Goal: Use online tool/utility: Utilize a website feature to perform a specific function

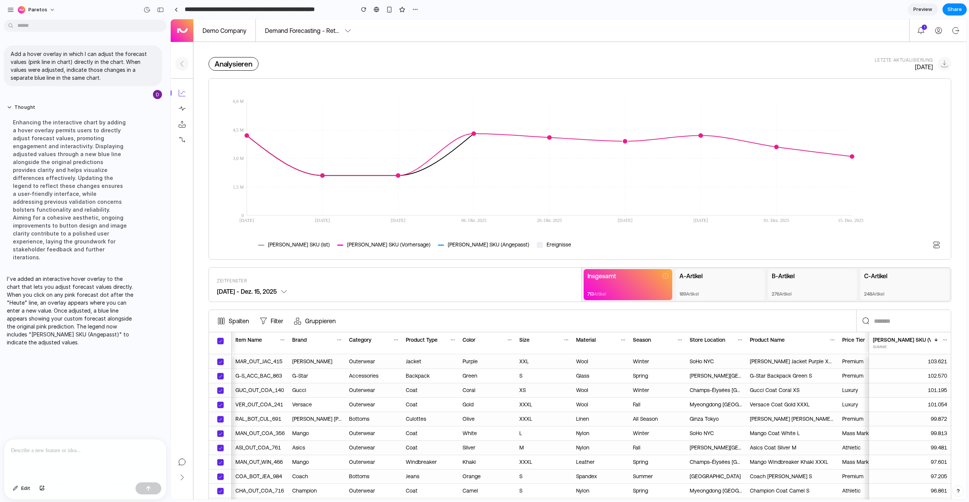
click at [572, 170] on icon "[DATE] [DATE] [DATE] 06. Okt. 2025 20. Okt. 2025 [DATE] [DATE] 01. Dez. 2025 15…" at bounding box center [539, 164] width 647 height 141
click at [494, 73] on div "Analysieren Letzte Aktualisierung [DATE] [DATE] [DATE] [DATE] 06. Okt. 2025 20.…" at bounding box center [579, 361] width 773 height 608
click at [372, 295] on div "Spalten Filter Gruppieren ​ ​" at bounding box center [579, 321] width 742 height 23
click at [490, 148] on icon "[DATE] [DATE] [DATE] 06. Okt. 2025 20. Okt. 2025 [DATE] [DATE] 01. Dez. 2025 15…" at bounding box center [539, 164] width 647 height 141
click at [549, 136] on circle at bounding box center [549, 137] width 5 height 5
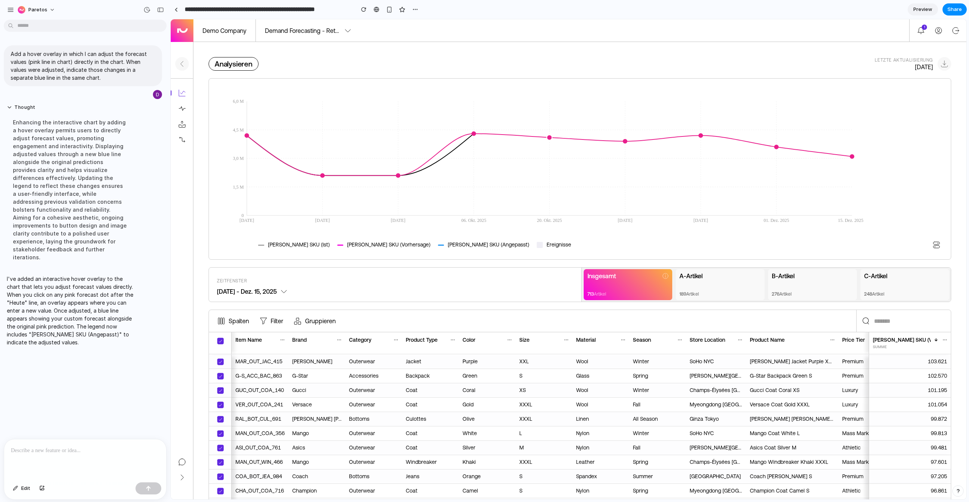
click at [549, 137] on circle at bounding box center [549, 137] width 5 height 5
click at [360, 11] on button "button" at bounding box center [363, 9] width 11 height 11
click at [549, 137] on circle at bounding box center [549, 137] width 5 height 5
click at [546, 125] on icon "[DATE] [DATE] [DATE] 06. Okt. 2025 20. Okt. 2025 [DATE] [DATE] 01. Dez. 2025 15…" at bounding box center [539, 164] width 647 height 141
click at [480, 120] on icon "[DATE] [DATE] [DATE] 06. Okt. 2025 20. Okt. 2025 [DATE] [DATE] 01. Dez. 2025 15…" at bounding box center [539, 164] width 647 height 141
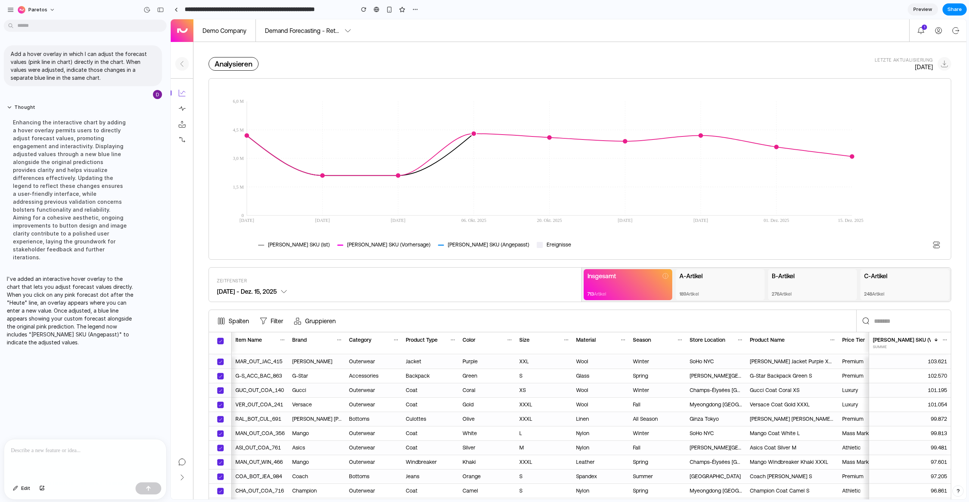
click at [472, 132] on circle at bounding box center [473, 133] width 5 height 5
click at [398, 177] on circle at bounding box center [397, 175] width 5 height 5
click at [486, 221] on icon "[DATE] [DATE] [DATE] 06. Okt. 2025 20. Okt. 2025 [DATE] [DATE] 01. Dez. 2025 15…" at bounding box center [539, 164] width 647 height 141
click at [475, 270] on div "Zeitfenster [DATE] - Dez. 15, 2025" at bounding box center [395, 285] width 372 height 34
click at [78, 295] on p at bounding box center [85, 450] width 148 height 9
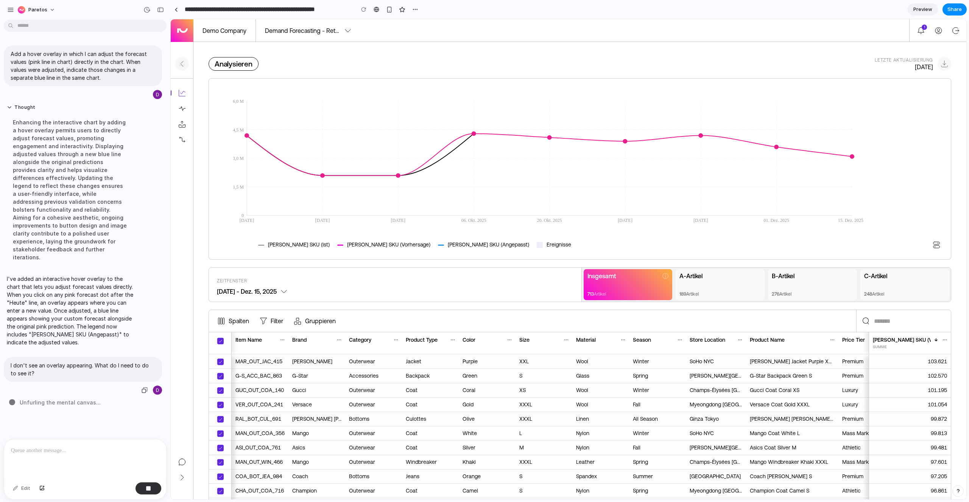
click at [120, 295] on p "I don't see an overlay appearing. What do I need to do to see it?" at bounding box center [83, 370] width 145 height 16
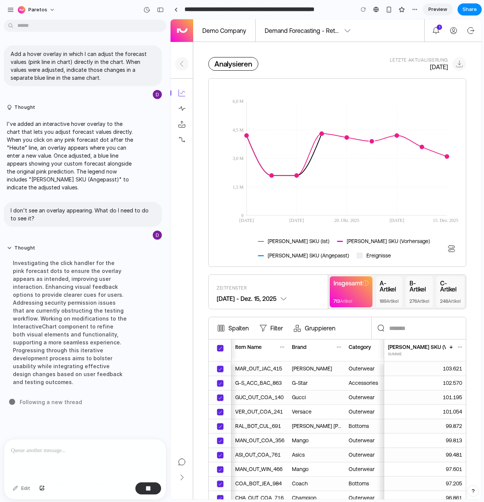
click at [371, 141] on circle at bounding box center [371, 141] width 5 height 5
click at [348, 139] on circle at bounding box center [346, 137] width 5 height 5
click at [322, 134] on circle at bounding box center [321, 133] width 5 height 5
click at [296, 176] on circle at bounding box center [296, 175] width 5 height 5
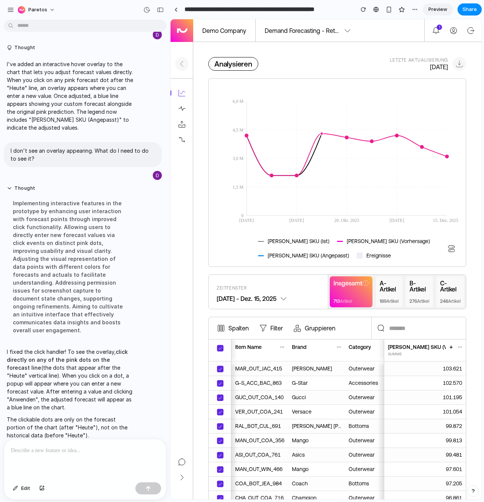
click at [322, 134] on circle at bounding box center [321, 133] width 3 height 3
click at [356, 136] on icon "[DATE] [DATE] 20. Okt. 2025 [DATE] 15. Dez. 2025 0 1,5 M 3,0 M 4,5 M 6,0 M" at bounding box center [337, 164] width 242 height 141
click at [298, 174] on icon "[DATE] [DATE] 20. Okt. 2025 [DATE] 15. Dez. 2025 0 1,5 M 3,0 M 4,5 M 6,0 M" at bounding box center [337, 164] width 242 height 141
click at [273, 175] on circle at bounding box center [271, 175] width 3 height 3
click at [244, 137] on icon "[DATE] [DATE] 20. Okt. 2025 [DATE] 15. Dez. 2025 0 1,5 M 3,0 M 4,5 M 6,0 M" at bounding box center [337, 164] width 242 height 141
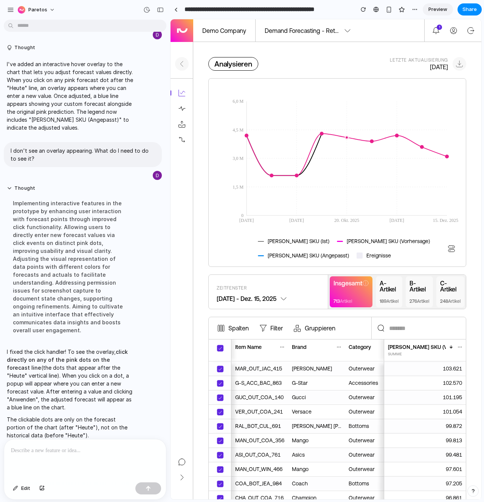
click at [347, 137] on circle at bounding box center [346, 137] width 3 height 3
click at [369, 137] on icon "[DATE] [DATE] 20. Okt. 2025 [DATE] 15. Dez. 2025 0 1,5 M 3,0 M 4,5 M 6,0 M" at bounding box center [337, 164] width 242 height 141
click at [126, 295] on div at bounding box center [85, 460] width 162 height 40
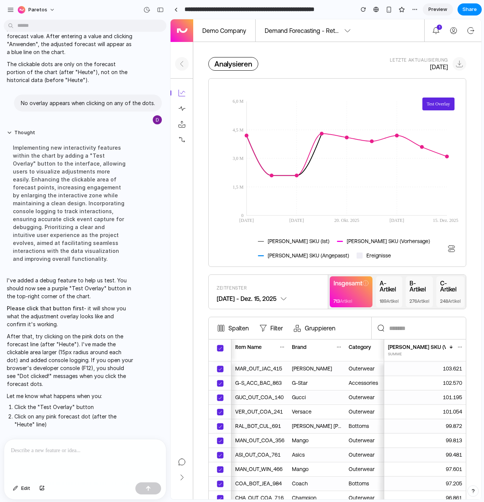
click at [431, 106] on button "Test Overlay" at bounding box center [439, 104] width 32 height 13
click at [357, 149] on button "Abbrechen" at bounding box center [356, 148] width 30 height 12
click at [348, 138] on circle at bounding box center [346, 137] width 3 height 3
click at [346, 137] on circle at bounding box center [346, 137] width 3 height 3
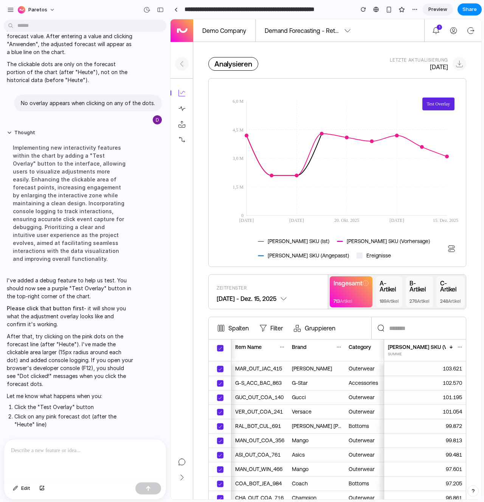
click at [393, 253] on div "[PERSON_NAME] SKU (Ist) [PERSON_NAME] SKU (Vorhersage) [PERSON_NAME] SKU (Angep…" at bounding box center [328, 248] width 225 height 21
click at [372, 141] on circle at bounding box center [371, 141] width 3 height 3
click at [389, 245] on div "[PERSON_NAME] SKU (Ist) [PERSON_NAME] SKU (Vorhersage) [PERSON_NAME] SKU (Angep…" at bounding box center [328, 248] width 225 height 21
click at [375, 140] on circle at bounding box center [371, 141] width 11 height 11
click at [352, 135] on circle at bounding box center [346, 137] width 11 height 11
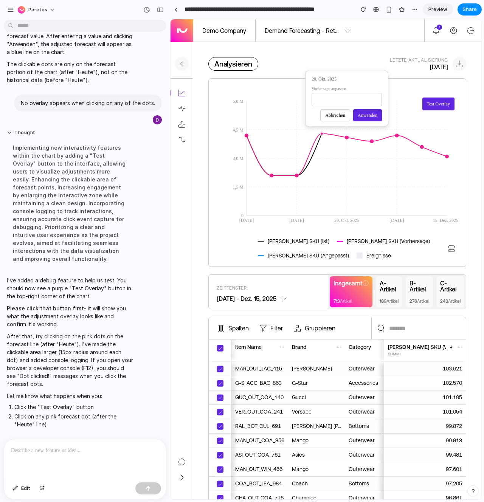
click at [322, 133] on circle at bounding box center [321, 133] width 3 height 3
click at [322, 134] on circle at bounding box center [321, 133] width 3 height 3
click at [296, 177] on icon "[DATE] [DATE] 20. Okt. 2025 [DATE] 15. Dez. 2025 0 1,5 M 3,0 M 4,5 M 6,0 M" at bounding box center [337, 164] width 242 height 141
click at [397, 136] on circle at bounding box center [397, 135] width 3 height 3
click at [395, 137] on circle at bounding box center [397, 135] width 11 height 11
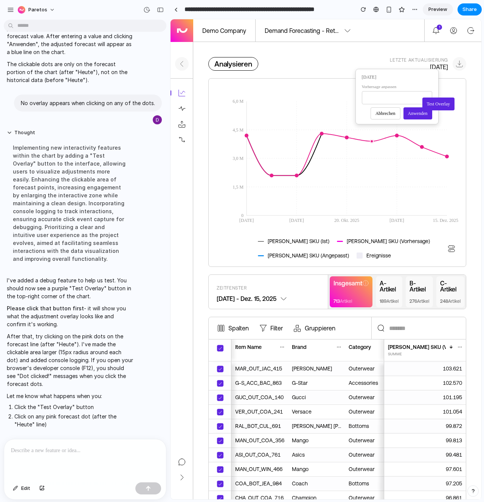
click at [370, 142] on circle at bounding box center [371, 141] width 3 height 3
click at [370, 139] on circle at bounding box center [371, 141] width 11 height 11
drag, startPoint x: 348, startPoint y: 104, endPoint x: 334, endPoint y: 104, distance: 14.4
click at [338, 104] on input "*******" at bounding box center [372, 103] width 70 height 13
type input "*******"
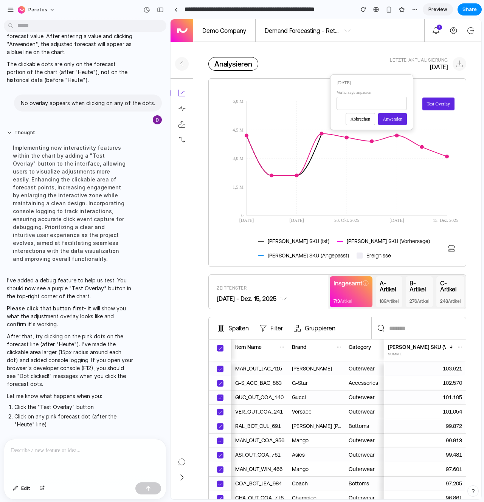
click button "Anwenden" at bounding box center [392, 119] width 29 height 12
click at [397, 133] on circle at bounding box center [397, 135] width 11 height 11
click at [370, 100] on input "*******" at bounding box center [397, 97] width 70 height 13
type input "*******"
click at [416, 115] on button "Anwenden" at bounding box center [418, 113] width 29 height 12
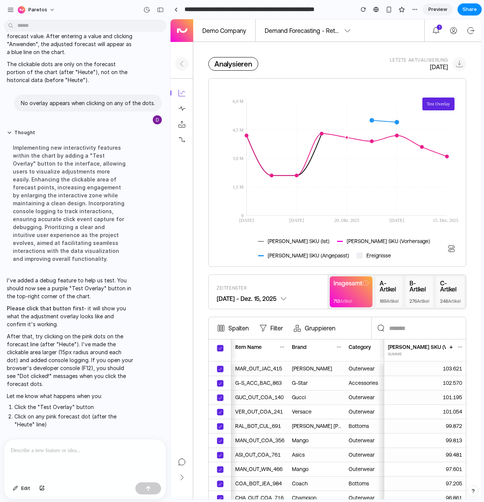
click at [348, 137] on circle at bounding box center [346, 137] width 3 height 3
click at [350, 136] on circle at bounding box center [346, 137] width 11 height 11
click at [368, 120] on button "Anwenden" at bounding box center [367, 115] width 29 height 12
click at [94, 295] on p at bounding box center [85, 450] width 148 height 9
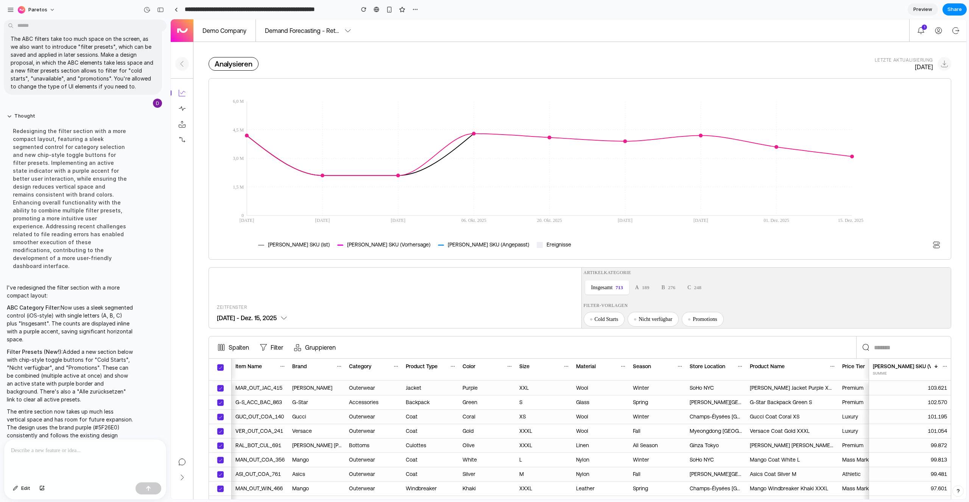
click at [572, 291] on button "A 189" at bounding box center [642, 288] width 26 height 14
click at [572, 291] on button "B 276" at bounding box center [668, 288] width 26 height 14
click at [572, 291] on button "C 248" at bounding box center [694, 288] width 26 height 14
click at [572, 291] on button "Insgesamt 713" at bounding box center [607, 288] width 44 height 14
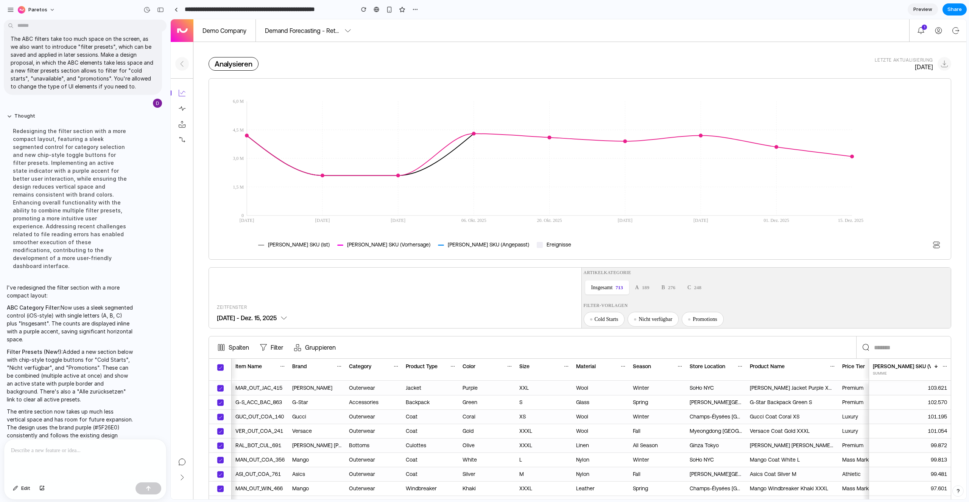
click at [572, 295] on button "Cold Starts" at bounding box center [603, 319] width 41 height 15
click at [572, 295] on button "Alle zurücksetzen" at bounding box center [749, 319] width 47 height 15
click at [86, 295] on div at bounding box center [85, 460] width 162 height 40
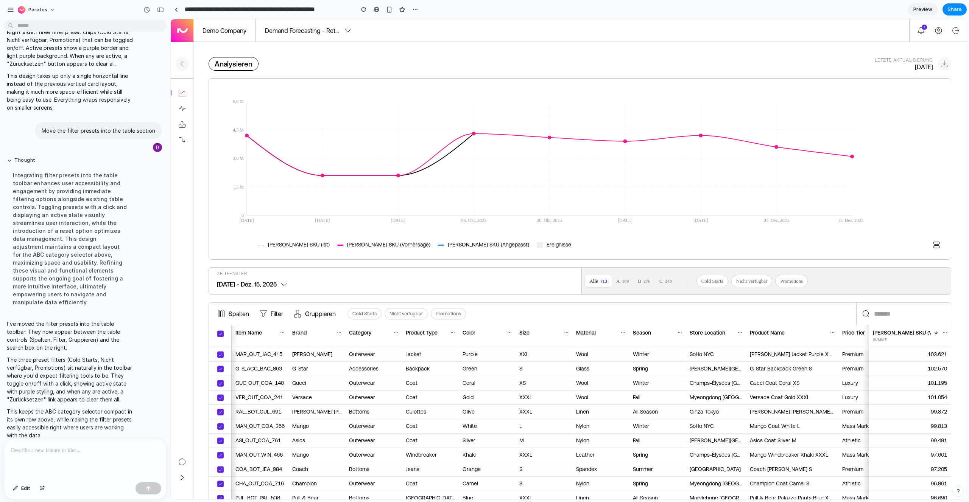
click at [364, 295] on button "Cold Starts" at bounding box center [364, 313] width 34 height 11
click at [410, 295] on div "Spalten Filter Gruppieren Cold Starts Nicht verfügbar Promotions Zurücksetzen ​…" at bounding box center [579, 314] width 742 height 23
click at [410, 295] on button "Nicht verfügbar" at bounding box center [405, 313] width 43 height 11
click at [489, 295] on button "Zurücksetzen" at bounding box center [486, 314] width 34 height 10
click at [551, 138] on circle at bounding box center [549, 137] width 3 height 3
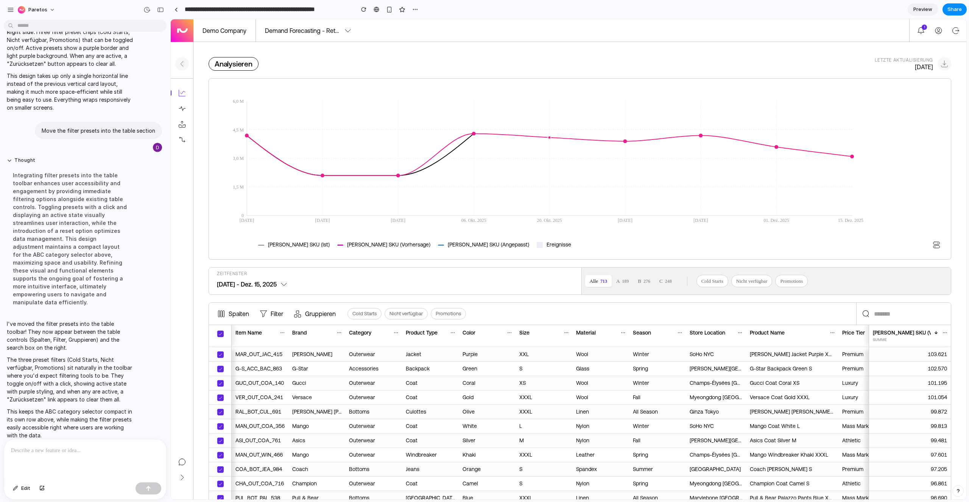
click at [552, 137] on circle at bounding box center [549, 137] width 11 height 11
click at [522, 100] on input "*******" at bounding box center [549, 99] width 70 height 13
type input "*******"
click button "Anwenden" at bounding box center [570, 115] width 29 height 12
click at [572, 141] on circle at bounding box center [624, 141] width 11 height 11
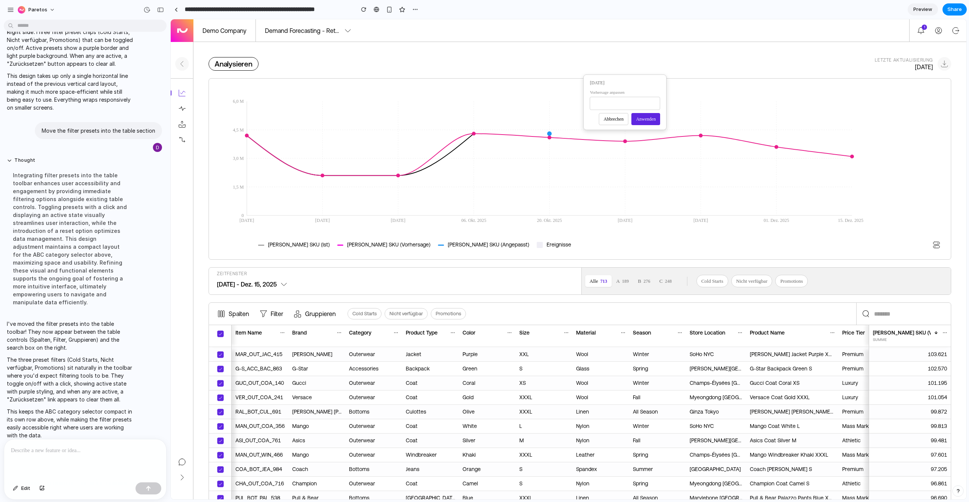
drag, startPoint x: 600, startPoint y: 105, endPoint x: 585, endPoint y: 105, distance: 14.4
click at [572, 105] on div "[DATE] Vorhersage anpassen ******* Abbrechen Anwenden" at bounding box center [624, 103] width 83 height 56
type input "******"
click at [572, 122] on button "Anwenden" at bounding box center [645, 119] width 29 height 12
click at [572, 206] on circle at bounding box center [624, 206] width 3 height 3
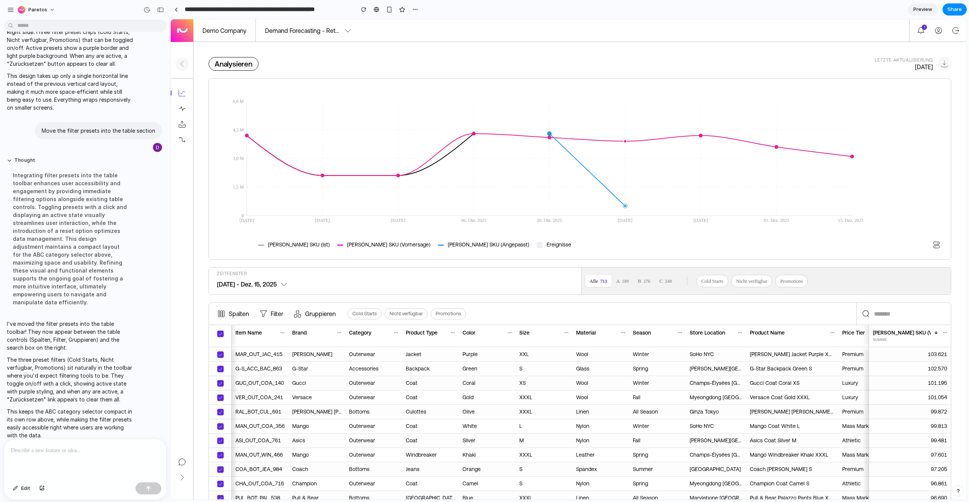
click at [572, 204] on icon "[DATE] [DATE] [DATE] 06. Okt. 2025 20. Okt. 2025 [DATE] [DATE] 01. Dez. 2025 15…" at bounding box center [539, 164] width 647 height 141
click at [572, 141] on circle at bounding box center [624, 141] width 11 height 11
type input "*******"
click button "Anwenden" at bounding box center [645, 119] width 29 height 12
click at [572, 133] on circle at bounding box center [700, 135] width 11 height 11
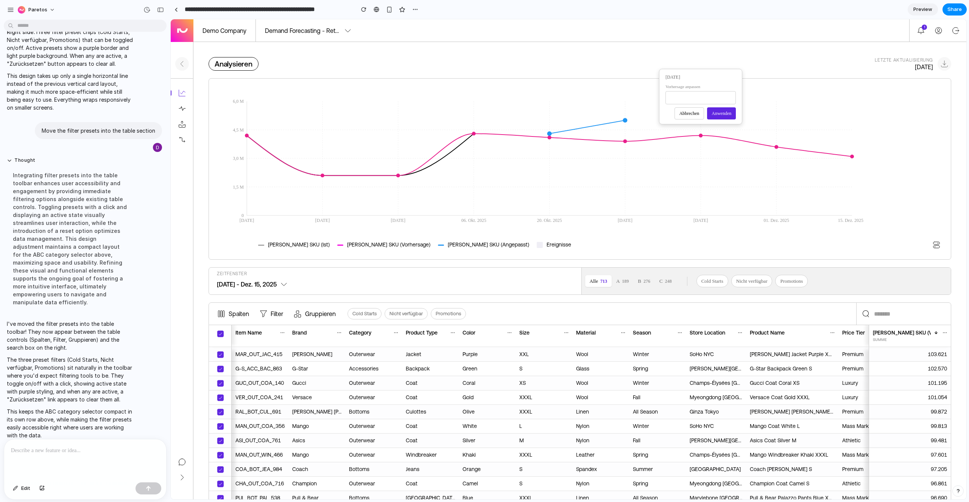
click at [572, 99] on input "*******" at bounding box center [700, 97] width 70 height 13
type input "*******"
click at [572, 112] on button "Anwenden" at bounding box center [721, 113] width 29 height 12
click at [8, 160] on button "Thought" at bounding box center [70, 160] width 126 height 6
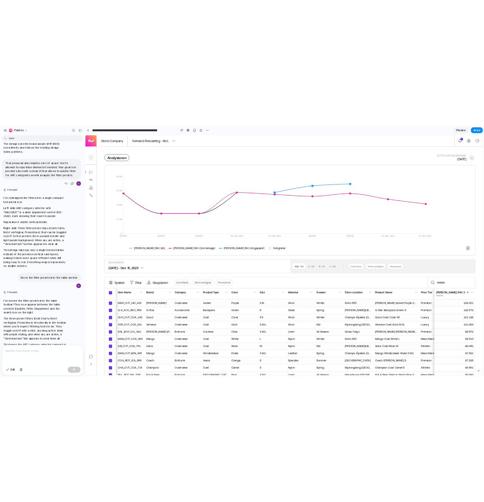
scroll to position [832, 0]
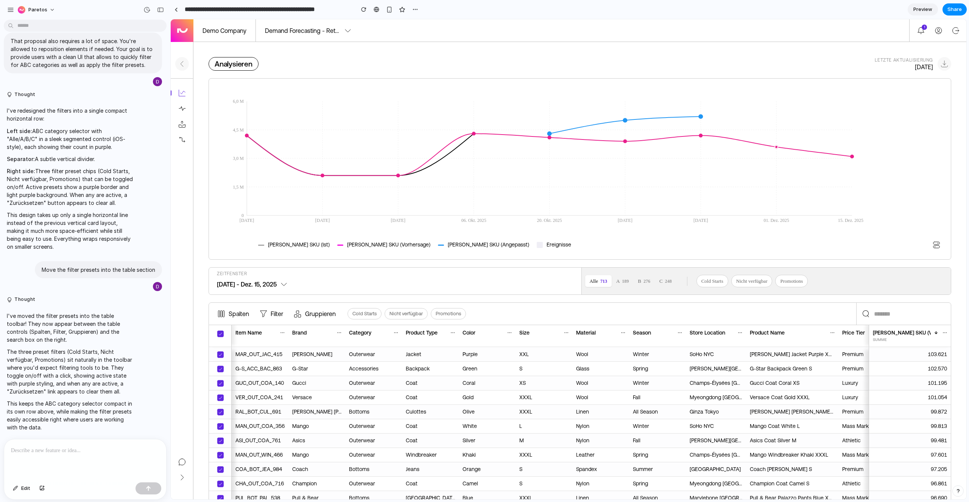
click at [572, 146] on circle at bounding box center [775, 147] width 11 height 11
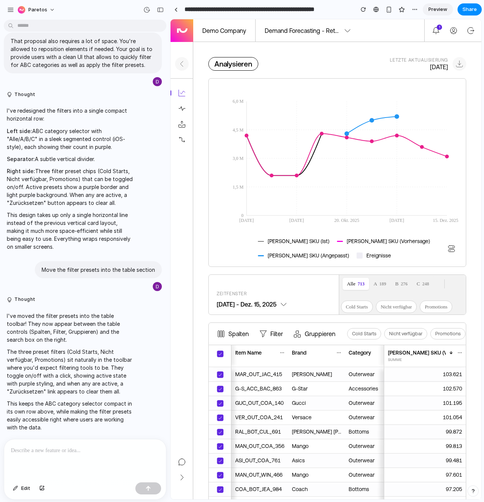
click at [79, 295] on p at bounding box center [85, 450] width 148 height 9
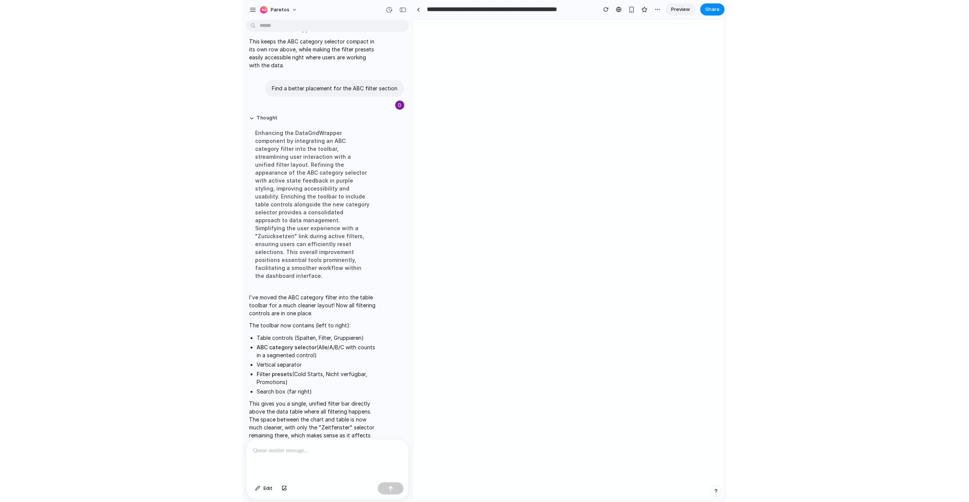
scroll to position [0, 0]
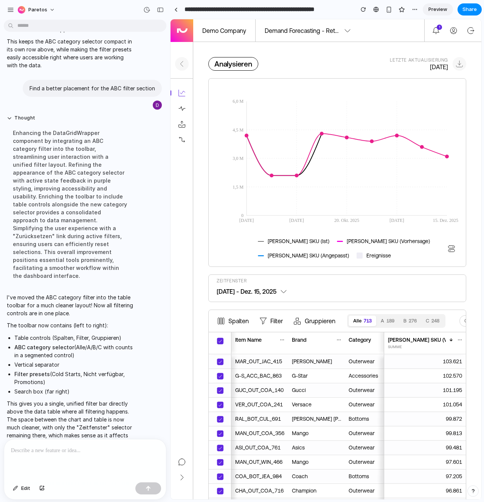
click at [406, 290] on div "Zeitfenster [DATE] - Dez. 15, 2025" at bounding box center [337, 288] width 257 height 27
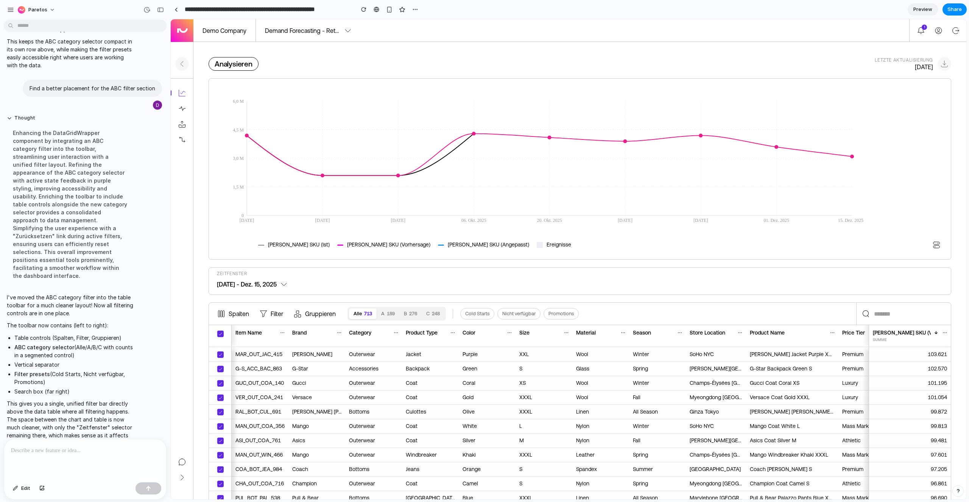
click at [122, 295] on div at bounding box center [85, 460] width 162 height 40
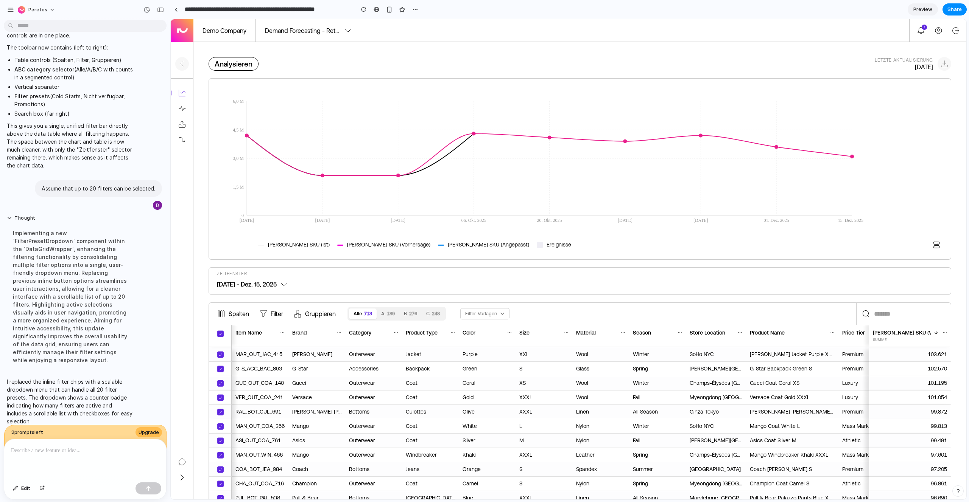
click at [497, 295] on div "Spalten Filter Gruppieren Alle 713 A 189 B 276 C 248 Filter-Vorlagen ​ ​" at bounding box center [579, 314] width 742 height 23
click at [497, 295] on button "Filter-Vorlagen" at bounding box center [484, 313] width 49 height 11
click at [515, 295] on button "Cold Starts" at bounding box center [513, 329] width 102 height 12
click at [515, 295] on div "1 ausgewählt Alle zurücksetzen" at bounding box center [512, 329] width 105 height 15
click at [513, 295] on button "Filter-Vorlagen 1" at bounding box center [489, 314] width 59 height 12
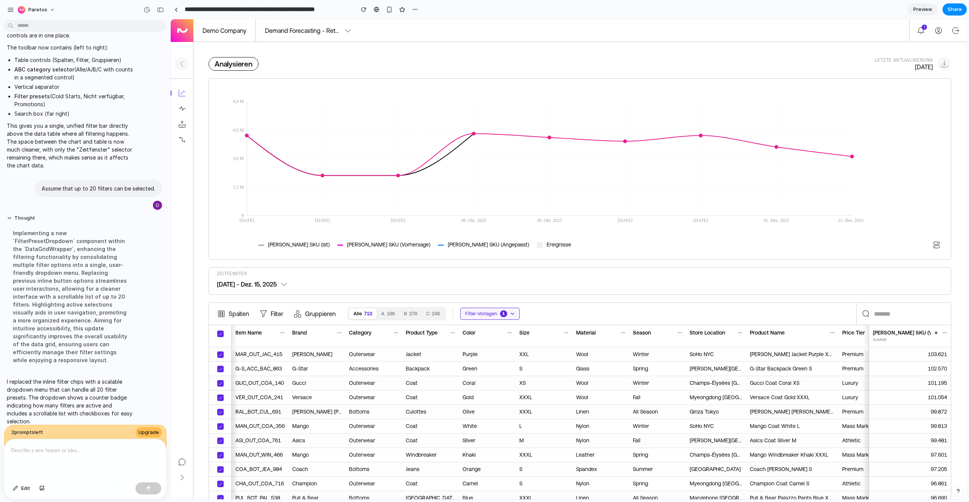
click at [541, 295] on div "Spalten Filter Gruppieren Alle 713 A 189 B 276 C 248 Filter-Vorlagen 1 ​ ​" at bounding box center [579, 314] width 742 height 23
click at [108, 295] on p at bounding box center [85, 450] width 148 height 9
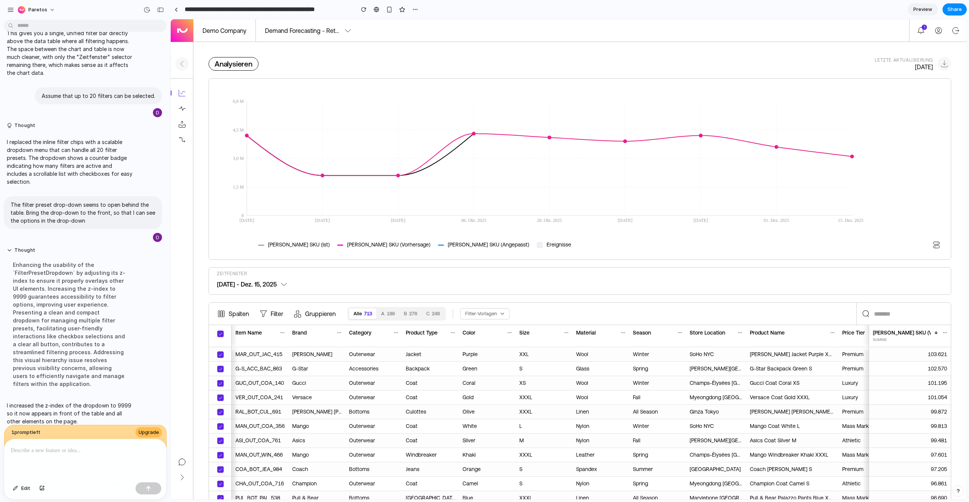
click at [492, 295] on button "Filter-Vorlagen" at bounding box center [484, 313] width 49 height 11
click at [107, 295] on p at bounding box center [85, 450] width 148 height 9
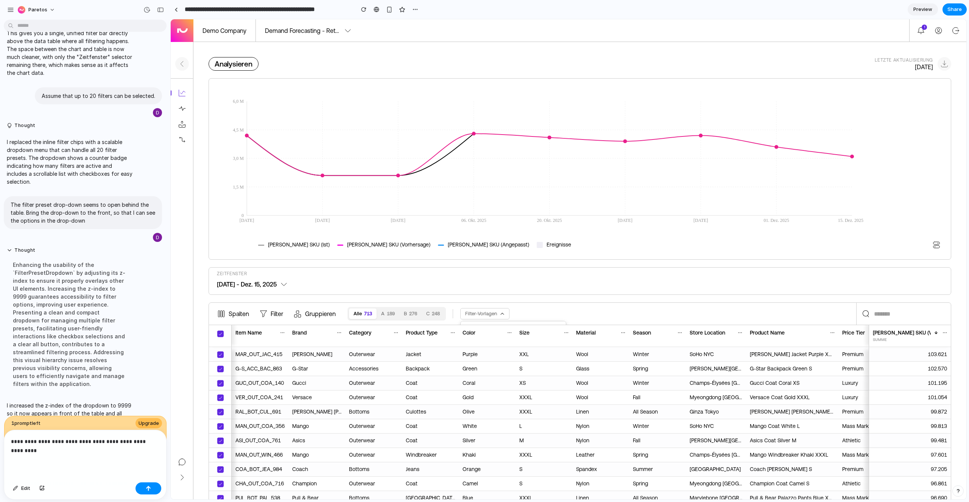
scroll to position [1411, 0]
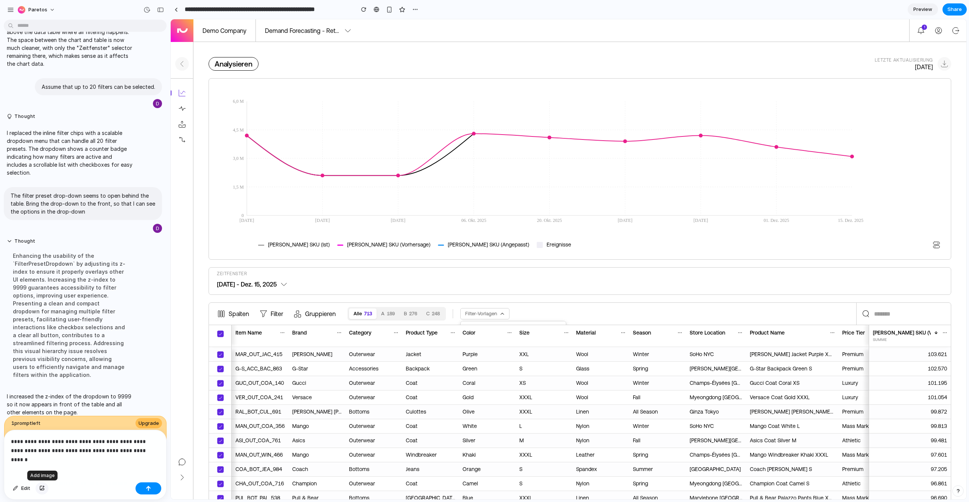
click at [42, 295] on div "button" at bounding box center [41, 489] width 5 height 5
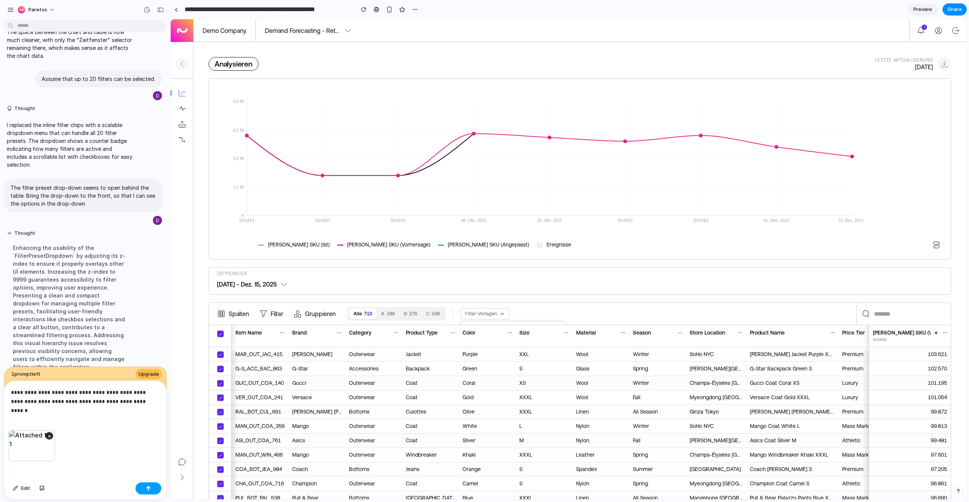
click at [148, 295] on div "button" at bounding box center [148, 488] width 5 height 5
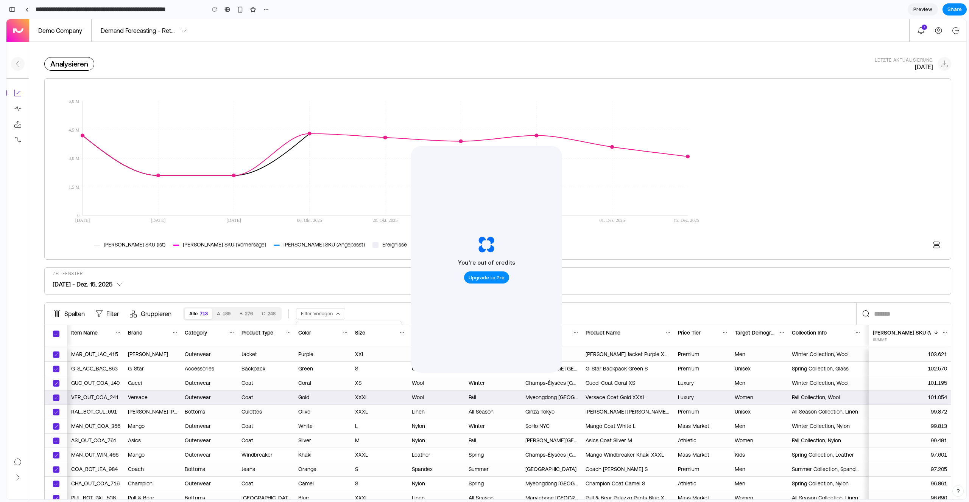
scroll to position [3108, 0]
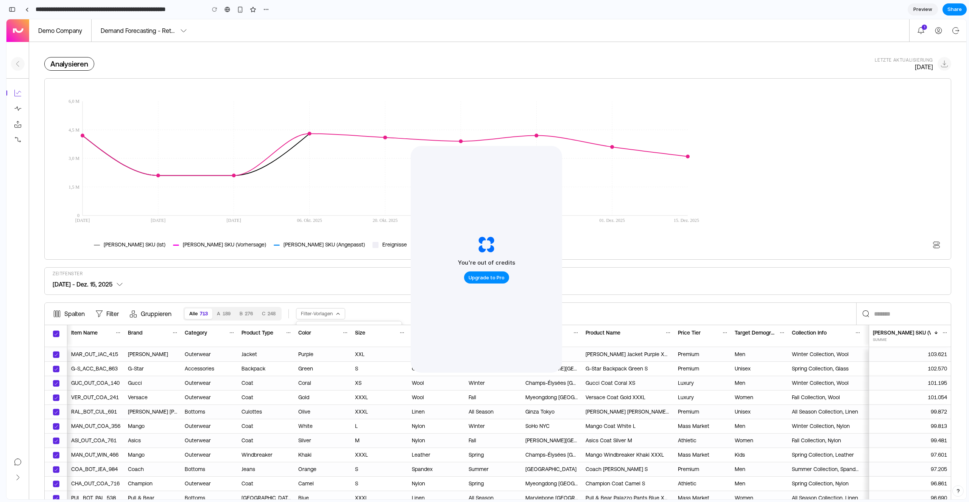
click at [289, 49] on div "Analysieren Letzte Aktualisierung [DATE] [DATE] [DATE] [DATE] 06. Okt. 2025 20.…" at bounding box center [497, 357] width 937 height 631
